Goal: Task Accomplishment & Management: Use online tool/utility

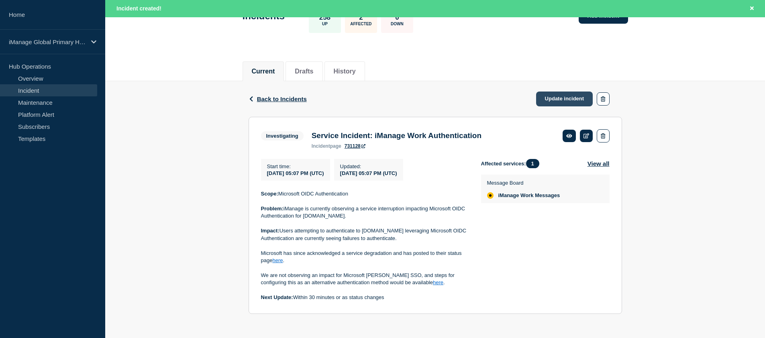
click at [575, 92] on link "Update incident" at bounding box center [564, 99] width 57 height 15
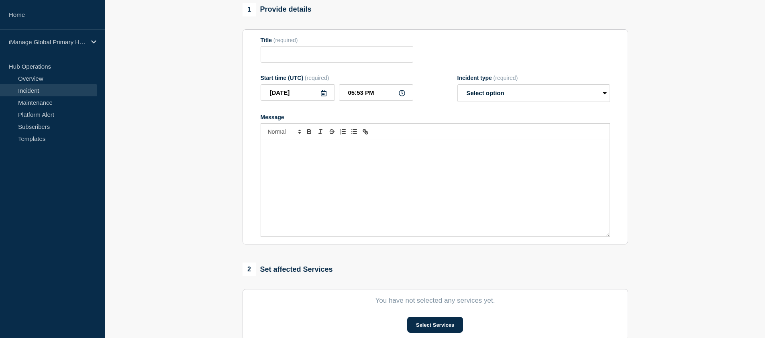
scroll to position [49, 0]
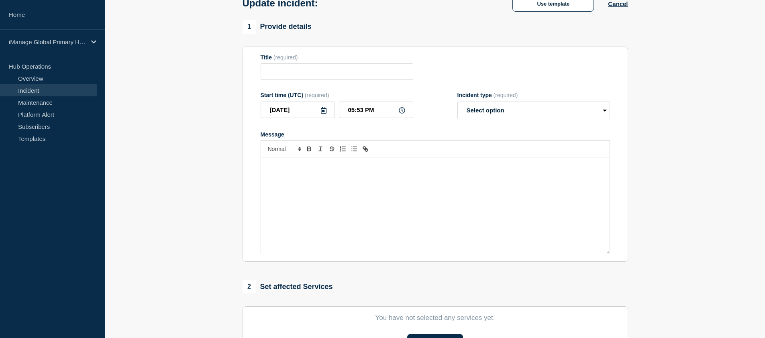
type input "Service Incident: iManage Work Authentication"
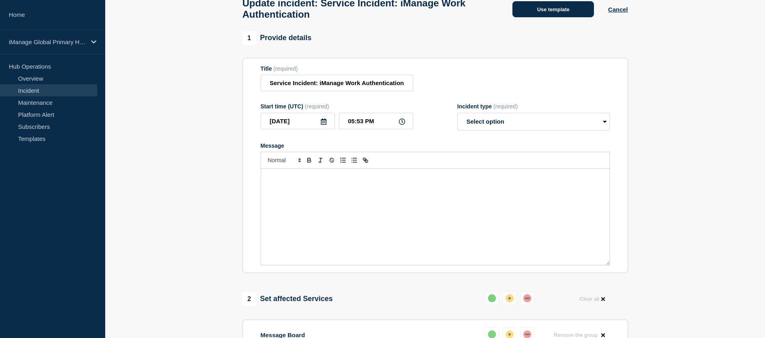
click at [562, 14] on button "Use template" at bounding box center [553, 9] width 82 height 16
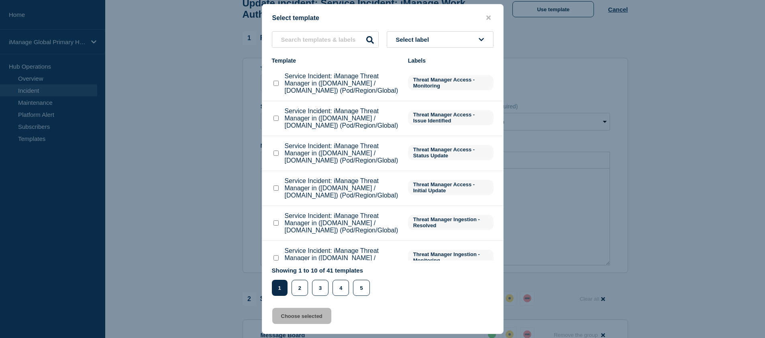
scroll to position [66, 0]
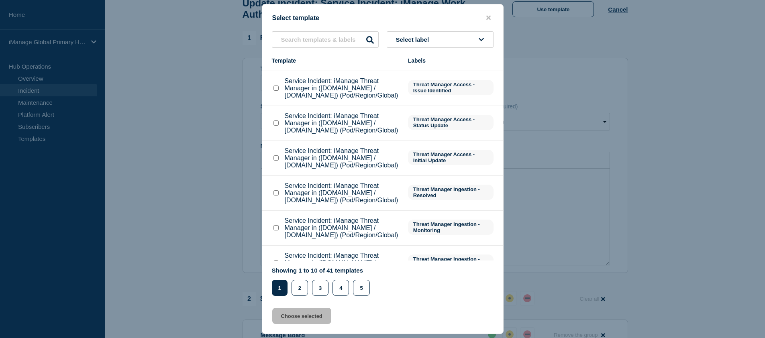
click at [531, 226] on div at bounding box center [382, 169] width 765 height 338
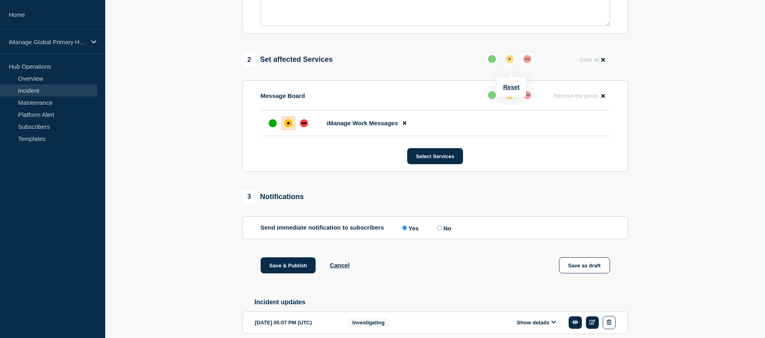
scroll to position [337, 0]
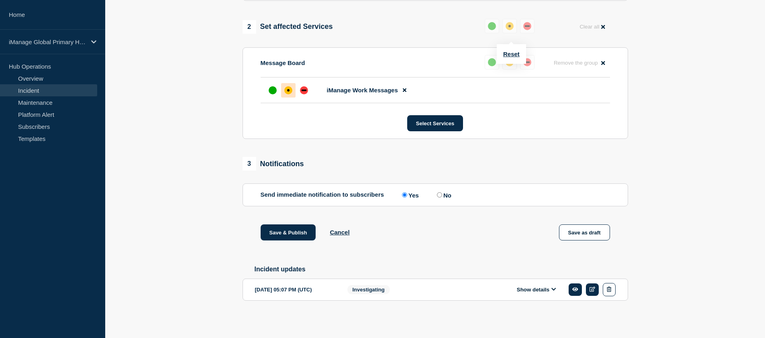
click at [551, 287] on button "Show details" at bounding box center [536, 289] width 44 height 7
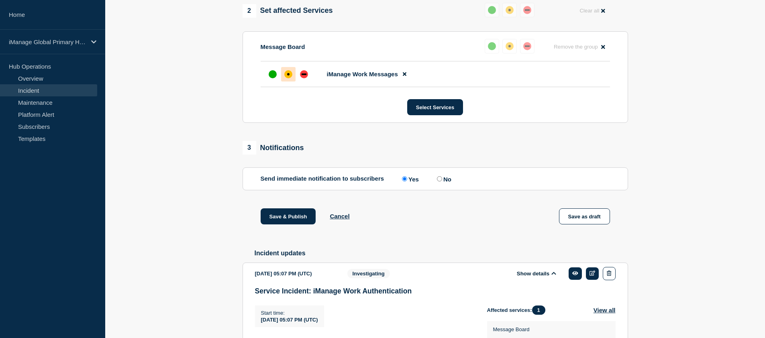
scroll to position [515, 0]
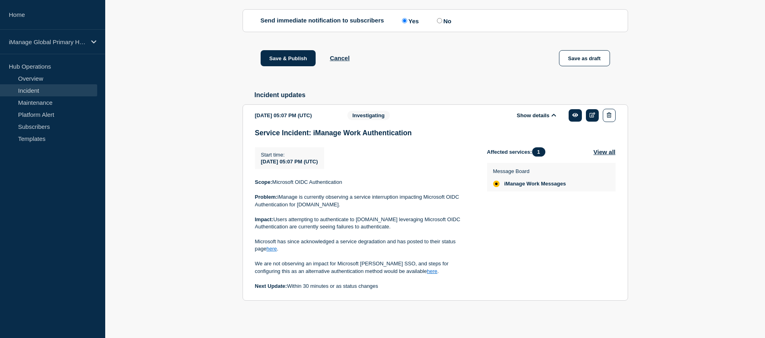
drag, startPoint x: 400, startPoint y: 272, endPoint x: 256, endPoint y: 185, distance: 168.8
click at [256, 185] on div "Scope: Microsoft OIDC Authentication Problem: iManage is currently observing a …" at bounding box center [364, 234] width 219 height 111
copy div "Scope: Microsoft OIDC Authentication Problem: iManage is currently observing a …"
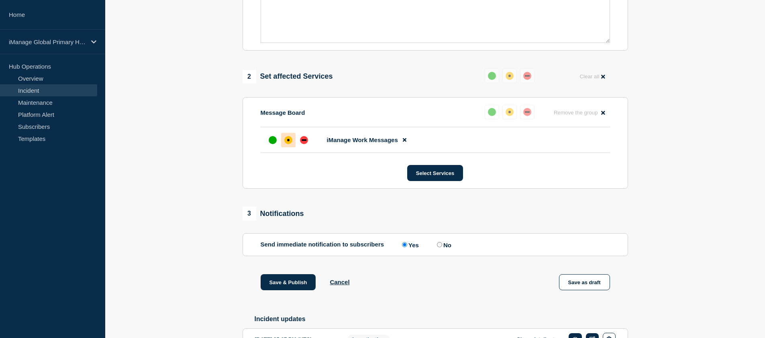
scroll to position [33, 0]
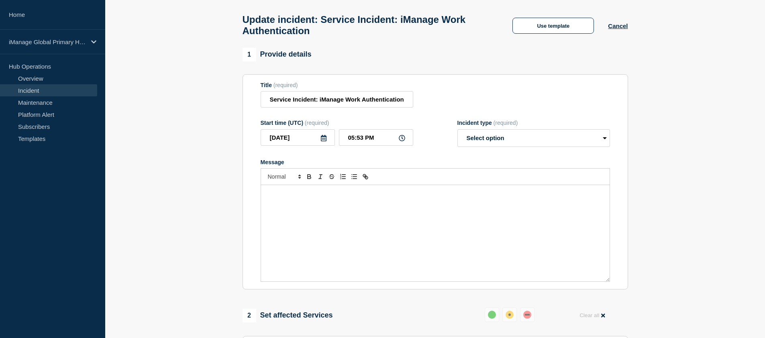
click at [338, 211] on div "Message" at bounding box center [435, 233] width 349 height 96
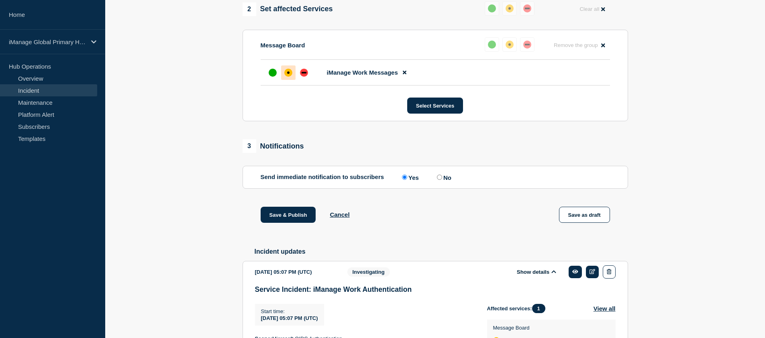
scroll to position [515, 0]
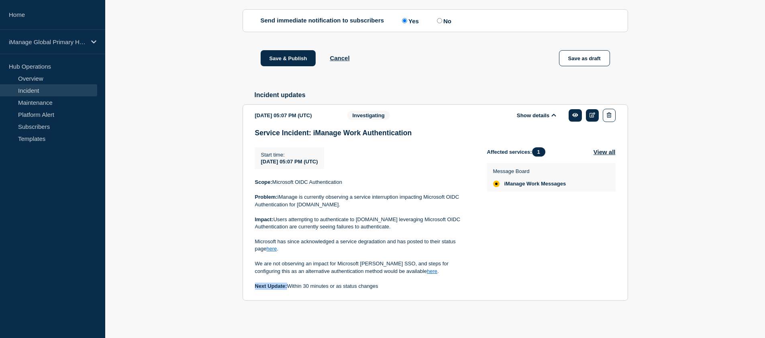
drag, startPoint x: 285, startPoint y: 287, endPoint x: 253, endPoint y: 285, distance: 31.8
click at [253, 285] on section "[DATE] 05:07 PM (UTC) Show details Investigating Service Incident: iManage Work…" at bounding box center [435, 202] width 385 height 196
copy strong "Next Update:"
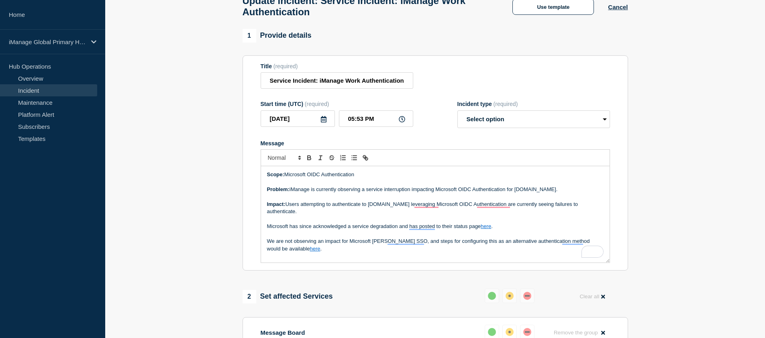
click at [336, 253] on p "We are not observing an impact for Microsoft [PERSON_NAME] SSO, and steps for c…" at bounding box center [435, 245] width 336 height 15
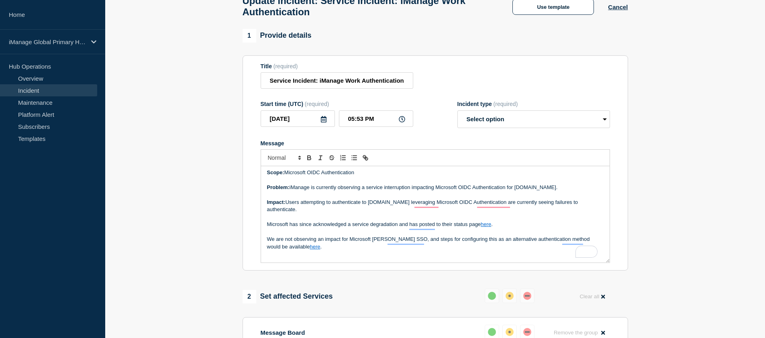
scroll to position [4, 0]
paste div "To enrich screen reader interactions, please activate Accessibility in Grammarl…"
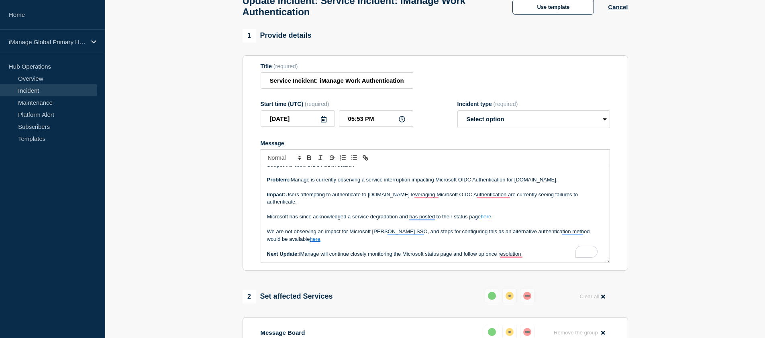
scroll to position [10, 0]
click at [550, 258] on p "Next Update: iManage will continue closely monitoring the Microsoft status page…" at bounding box center [435, 254] width 336 height 7
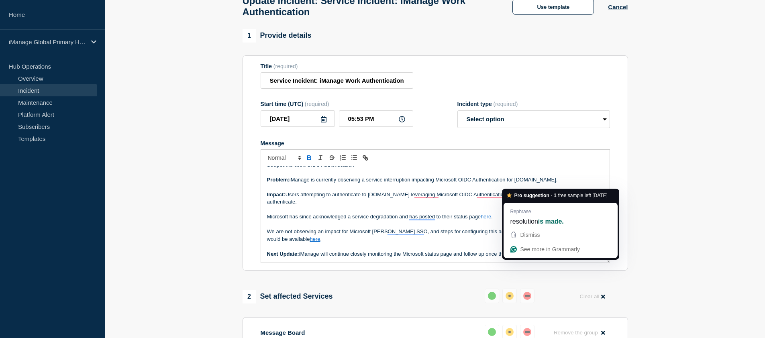
click at [545, 258] on p "Next Update: iManage will continue closely monitoring the Microsoft status page…" at bounding box center [435, 254] width 336 height 7
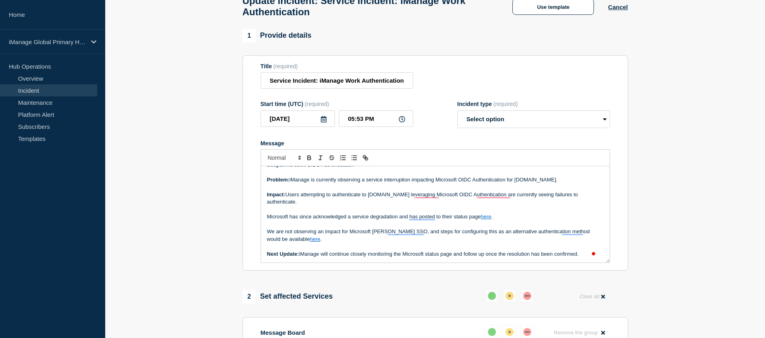
scroll to position [63, 0]
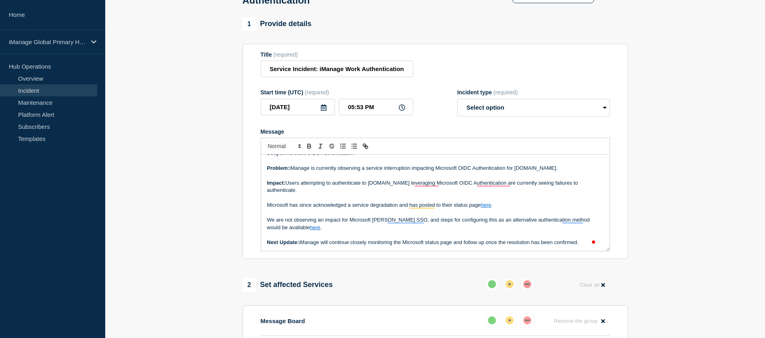
click at [324, 239] on p "To enrich screen reader interactions, please activate Accessibility in Grammarl…" at bounding box center [435, 234] width 336 height 7
click at [508, 111] on select "Select option Investigating Identified Monitoring Resolved" at bounding box center [533, 108] width 153 height 18
select select "identified"
click at [457, 106] on select "Select option Investigating Identified Monitoring Resolved" at bounding box center [533, 108] width 153 height 18
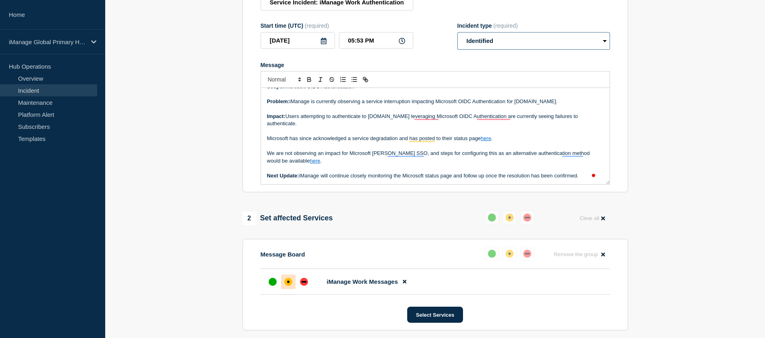
scroll to position [0, 0]
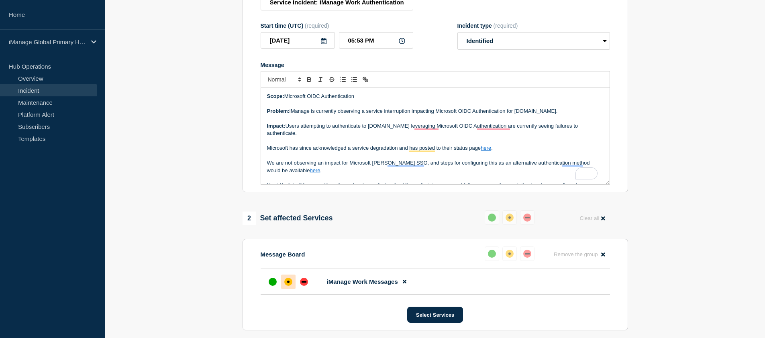
click at [490, 151] on link "here" at bounding box center [486, 148] width 10 height 6
click at [478, 168] on link "[URL][DOMAIN_NAME]" at bounding box center [467, 162] width 55 height 10
click at [347, 152] on p "Microsoft has since acknowledged a service degradation and has posted to their …" at bounding box center [435, 148] width 336 height 7
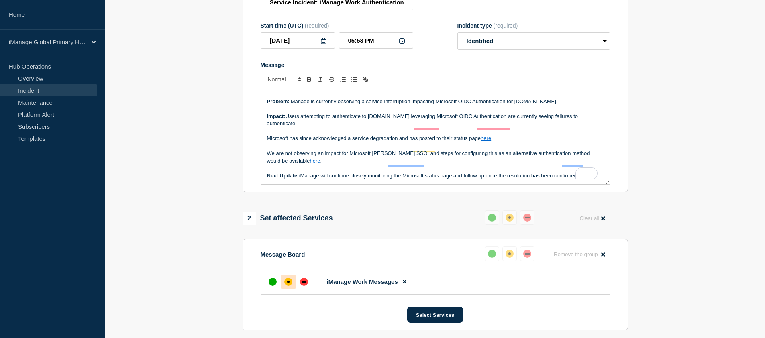
scroll to position [10, 0]
click at [329, 165] on p "We are not observing an impact for Microsoft [PERSON_NAME] SSO, and steps for c…" at bounding box center [435, 157] width 336 height 15
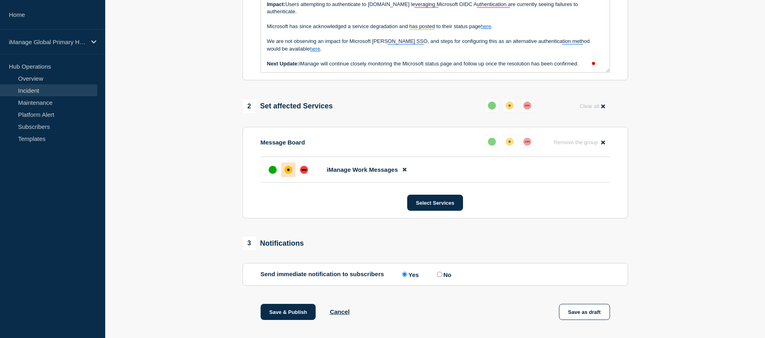
scroll to position [288, 0]
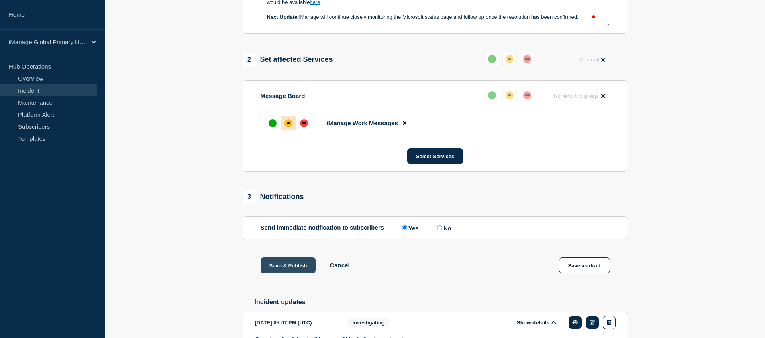
click at [297, 273] on button "Save & Publish" at bounding box center [288, 265] width 55 height 16
